Goal: Task Accomplishment & Management: Use online tool/utility

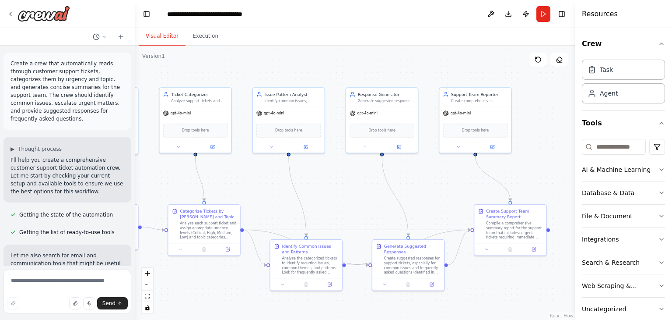
scroll to position [679, 0]
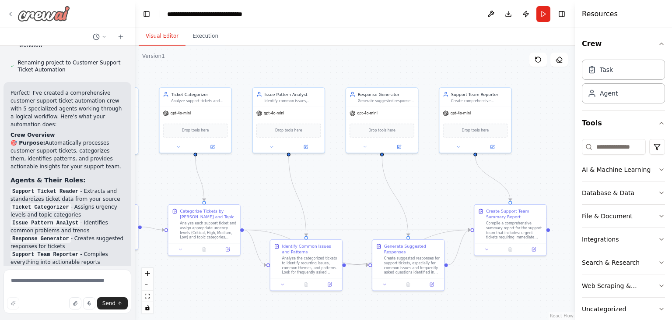
click at [11, 11] on icon at bounding box center [10, 14] width 7 height 7
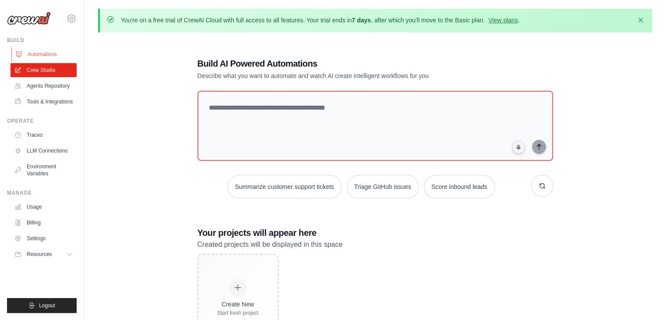
click at [44, 56] on link "Automations" at bounding box center [44, 54] width 66 height 14
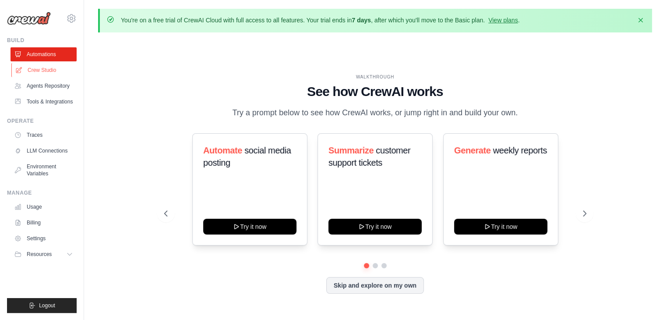
click at [42, 67] on link "Crew Studio" at bounding box center [44, 70] width 66 height 14
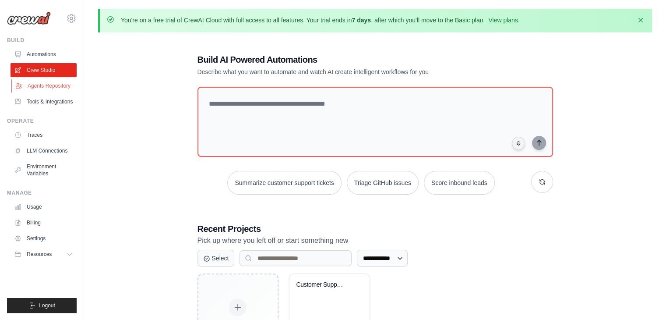
click at [47, 88] on link "Agents Repository" at bounding box center [44, 86] width 66 height 14
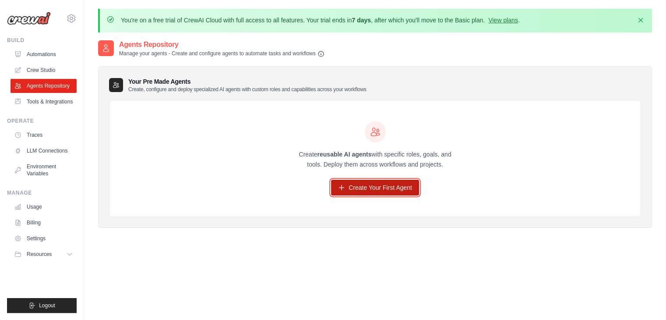
click at [372, 186] on link "Create Your First Agent" at bounding box center [375, 187] width 88 height 16
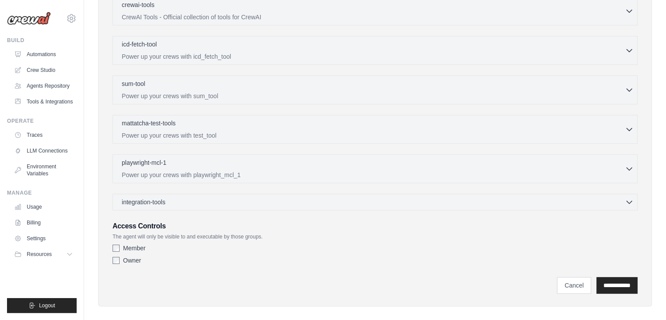
scroll to position [285, 0]
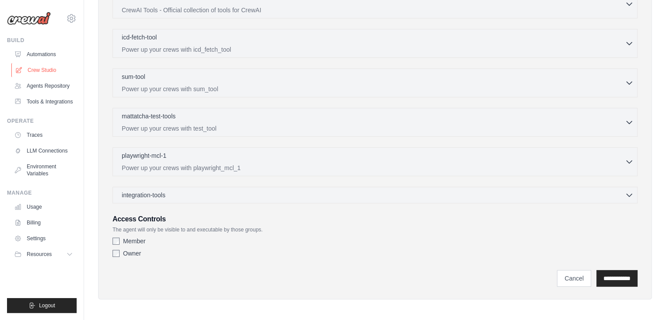
click at [48, 67] on link "Crew Studio" at bounding box center [44, 70] width 66 height 14
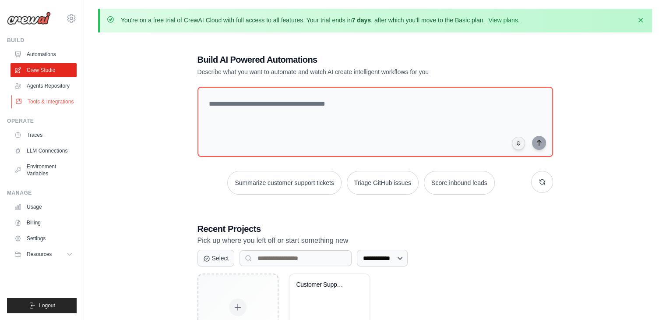
click at [50, 100] on link "Tools & Integrations" at bounding box center [44, 102] width 66 height 14
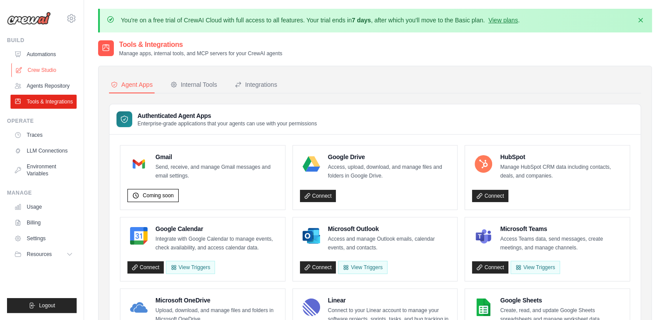
click at [41, 68] on link "Crew Studio" at bounding box center [44, 70] width 66 height 14
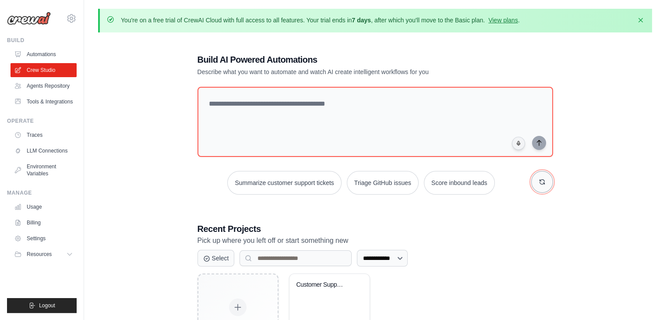
click at [541, 183] on icon "button" at bounding box center [541, 181] width 7 height 7
click at [41, 53] on link "Automations" at bounding box center [44, 54] width 66 height 14
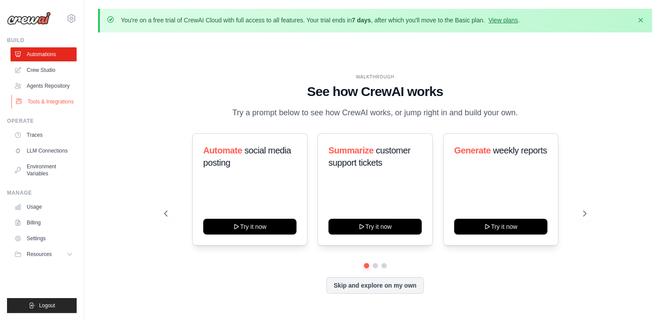
click at [44, 100] on link "Tools & Integrations" at bounding box center [44, 102] width 66 height 14
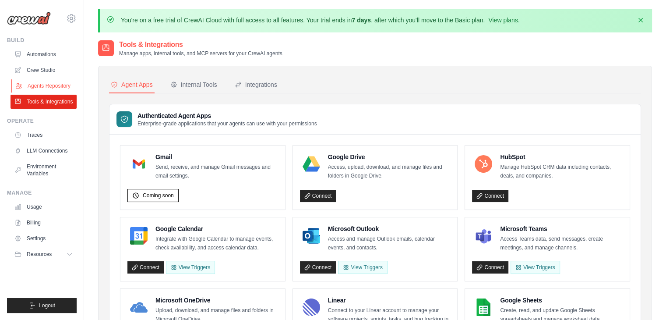
click at [44, 81] on link "Agents Repository" at bounding box center [44, 86] width 66 height 14
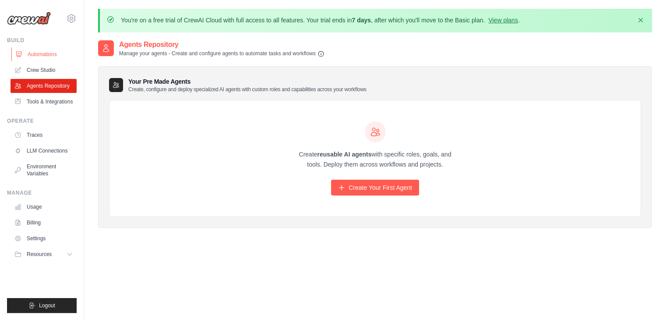
click at [45, 55] on link "Automations" at bounding box center [44, 54] width 66 height 14
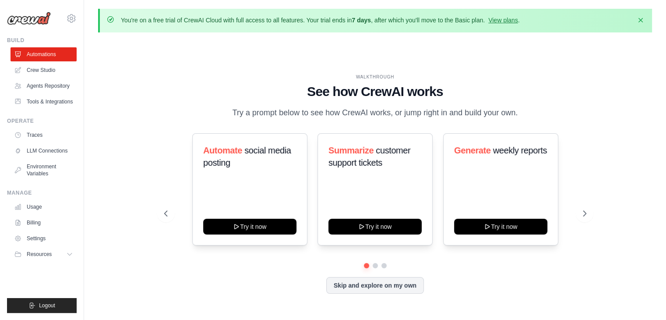
scroll to position [30, 0]
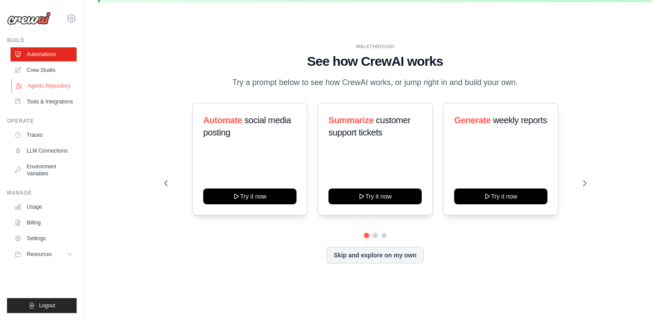
click at [49, 89] on link "Agents Repository" at bounding box center [44, 86] width 66 height 14
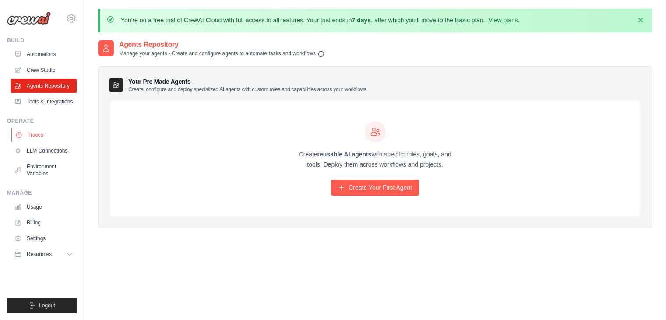
click at [47, 135] on link "Traces" at bounding box center [44, 135] width 66 height 14
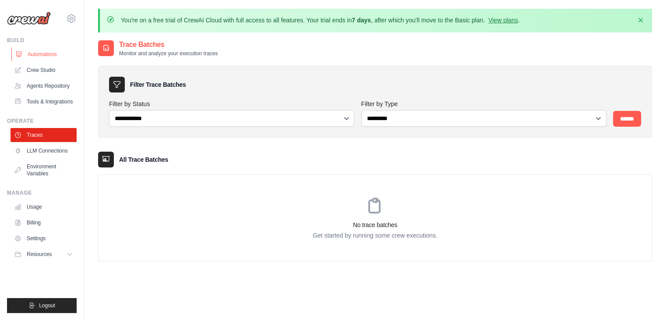
click at [35, 55] on link "Automations" at bounding box center [44, 54] width 66 height 14
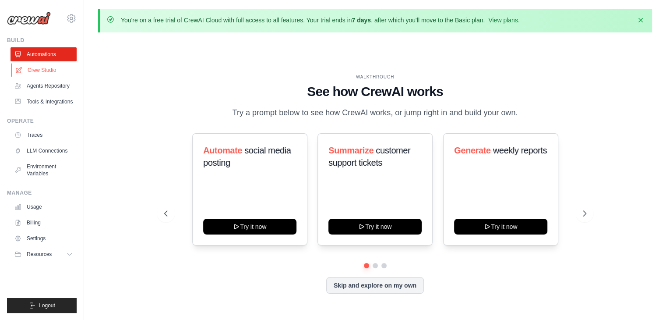
click at [39, 71] on link "Crew Studio" at bounding box center [44, 70] width 66 height 14
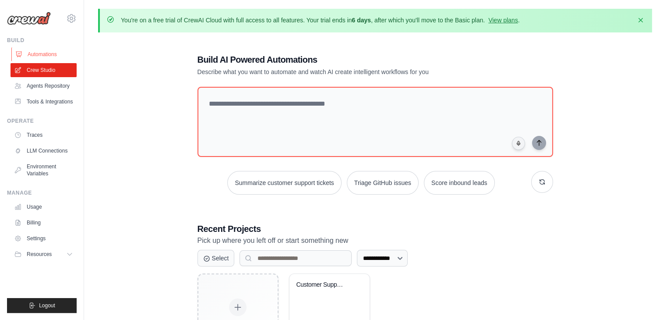
click at [39, 53] on link "Automations" at bounding box center [44, 54] width 66 height 14
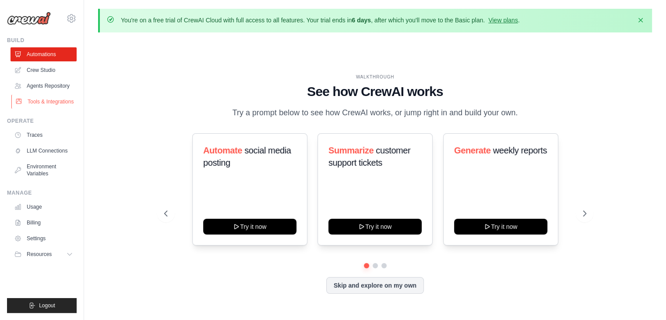
click at [46, 100] on link "Tools & Integrations" at bounding box center [44, 102] width 66 height 14
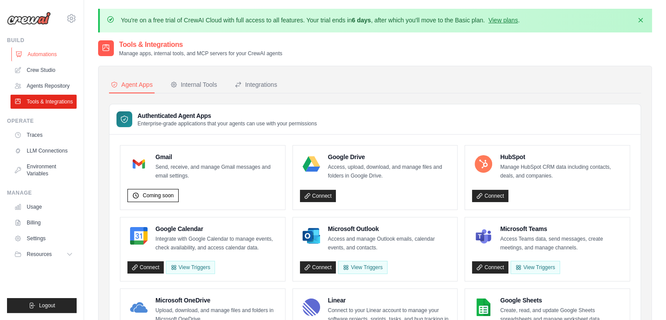
click at [41, 53] on link "Automations" at bounding box center [44, 54] width 66 height 14
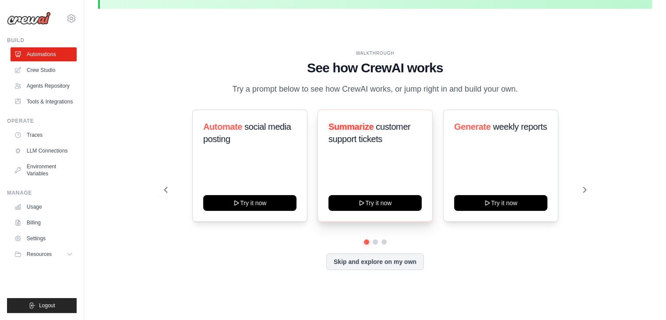
scroll to position [30, 0]
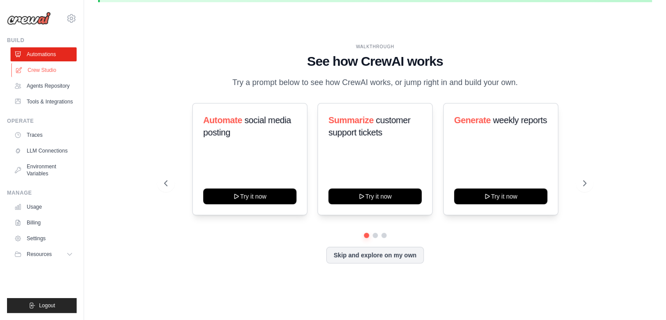
click at [44, 70] on link "Crew Studio" at bounding box center [44, 70] width 66 height 14
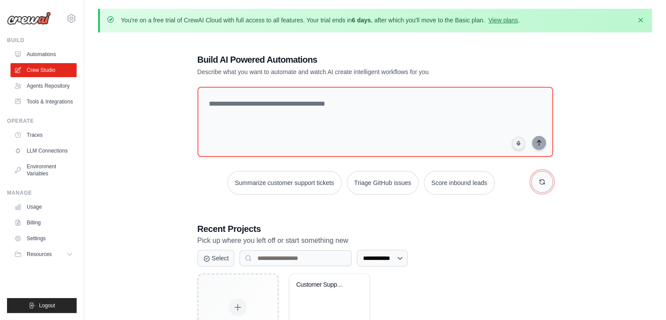
click at [538, 179] on icon "button" at bounding box center [541, 181] width 7 height 7
click at [292, 187] on button "Generate weekly reports" at bounding box center [281, 183] width 82 height 24
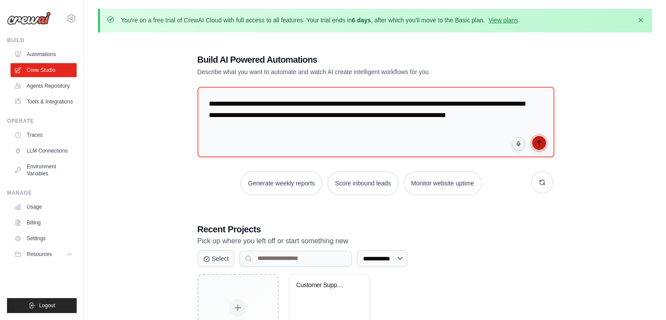
click at [536, 142] on icon "submit" at bounding box center [538, 142] width 7 height 7
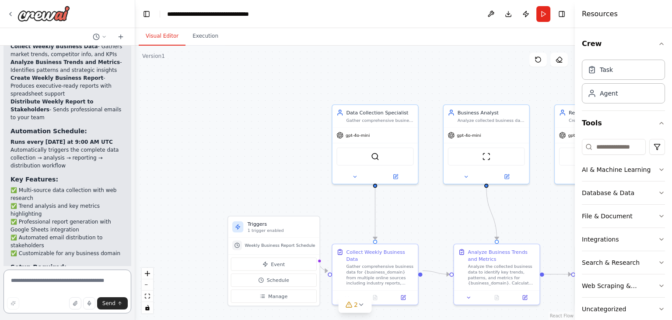
scroll to position [940, 0]
